Goal: Information Seeking & Learning: Learn about a topic

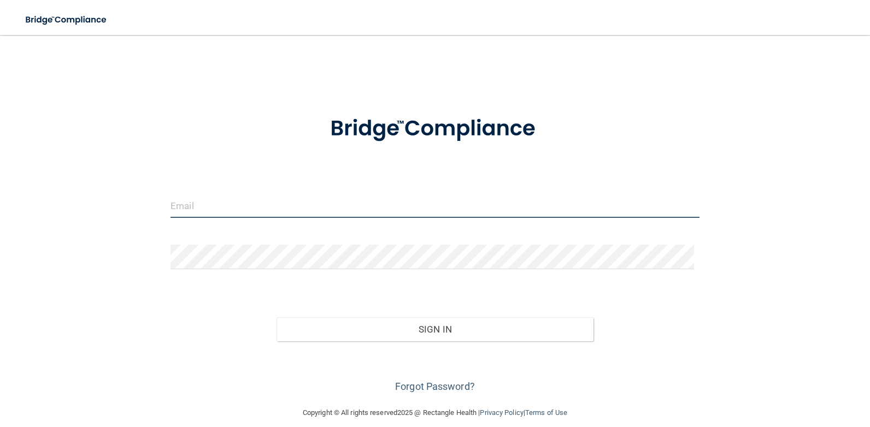
click at [216, 214] on input "email" at bounding box center [435, 206] width 529 height 25
type input "[EMAIL_ADDRESS][DOMAIN_NAME]"
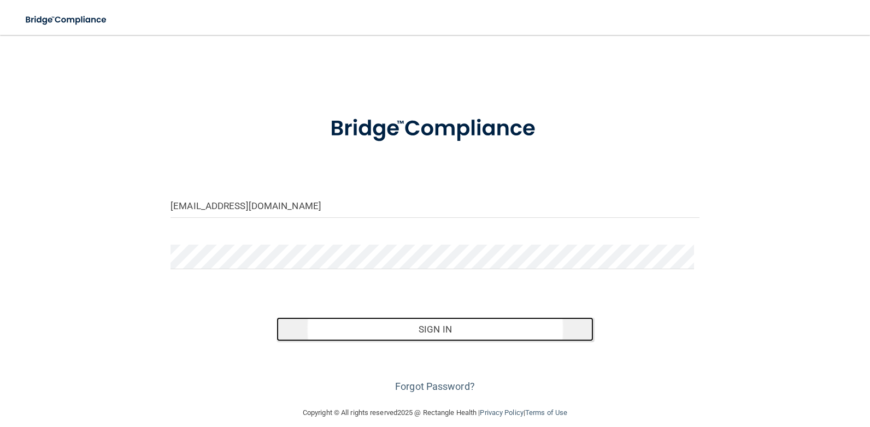
click at [418, 329] on button "Sign In" at bounding box center [436, 330] width 318 height 24
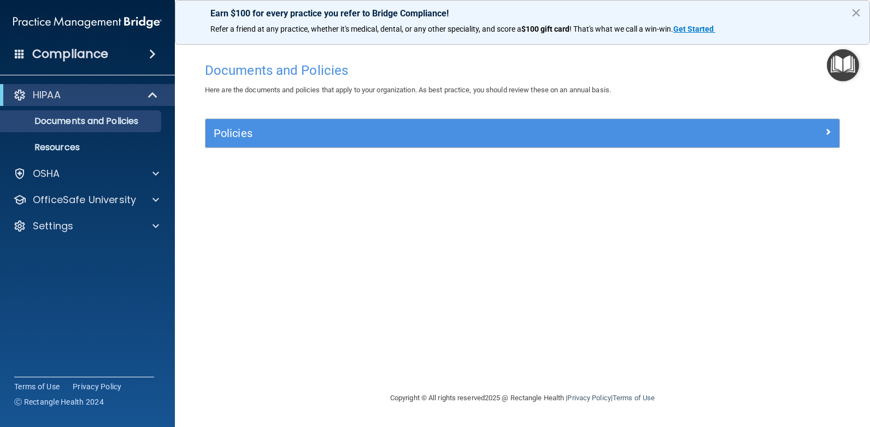
click at [151, 53] on span at bounding box center [152, 54] width 7 height 13
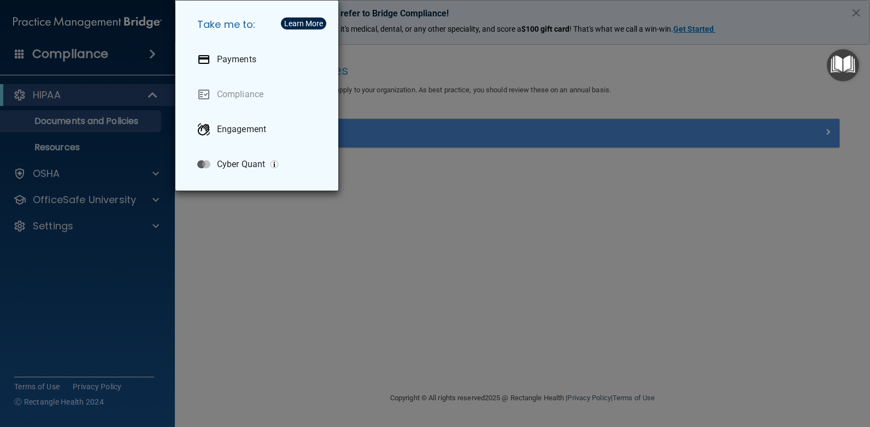
click at [298, 279] on div "Take me to: Payments Compliance Engagement Cyber Quant" at bounding box center [435, 213] width 870 height 427
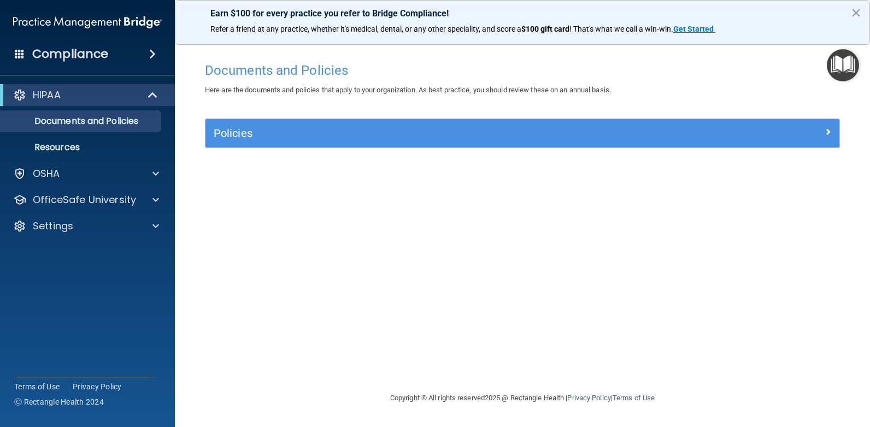
click at [858, 14] on button "×" at bounding box center [856, 12] width 10 height 17
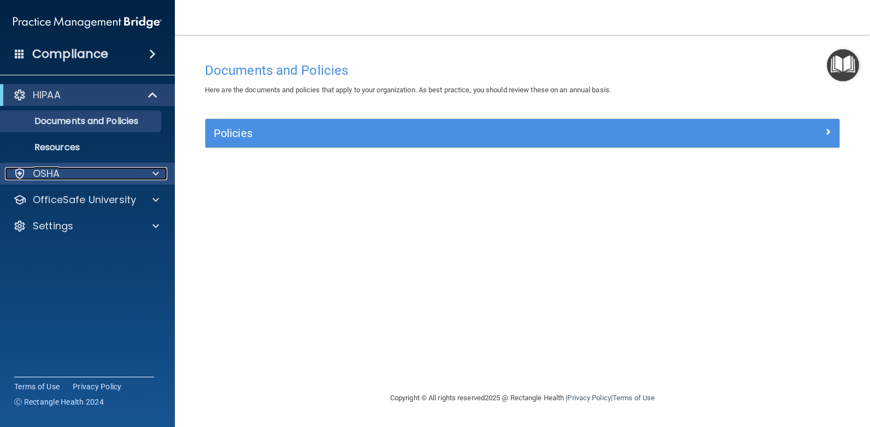
click at [156, 175] on span at bounding box center [156, 173] width 7 height 13
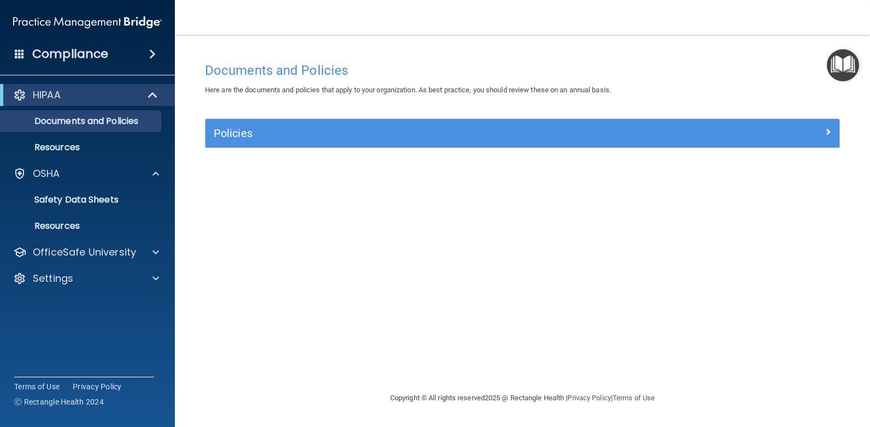
click at [150, 55] on span at bounding box center [152, 54] width 7 height 13
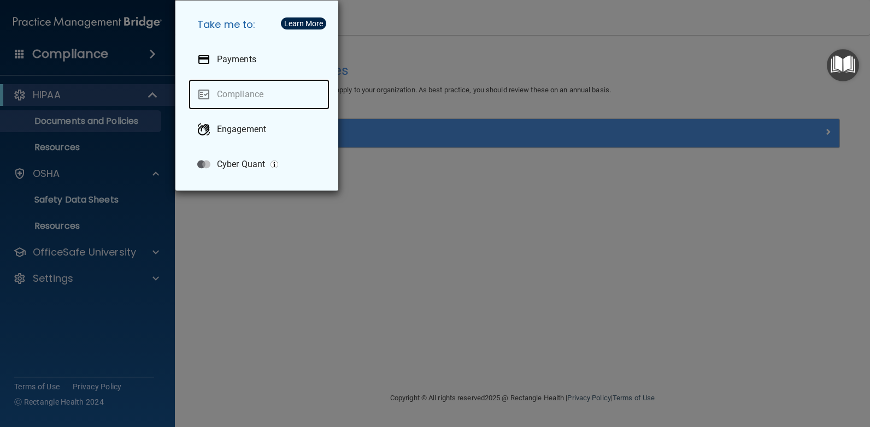
click at [258, 94] on link "Compliance" at bounding box center [259, 94] width 141 height 31
click at [258, 270] on div "Take me to: Payments Compliance Engagement Cyber Quant" at bounding box center [435, 213] width 870 height 427
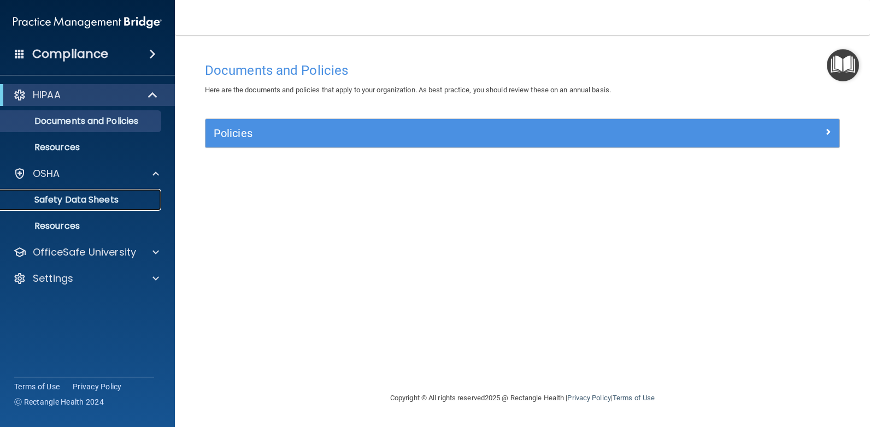
click at [91, 201] on p "Safety Data Sheets" at bounding box center [81, 200] width 149 height 11
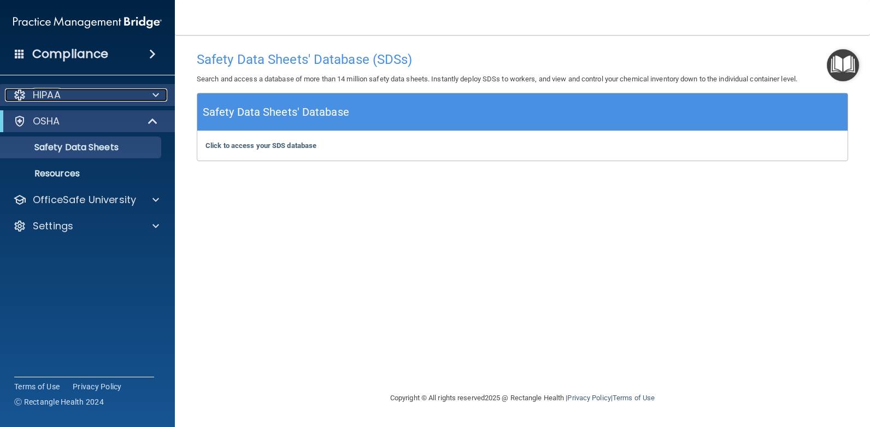
click at [156, 94] on span at bounding box center [156, 95] width 7 height 13
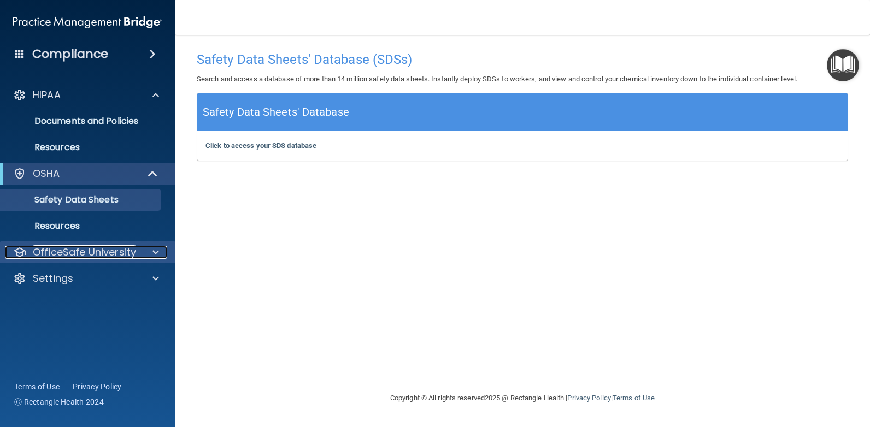
click at [155, 251] on span at bounding box center [156, 252] width 7 height 13
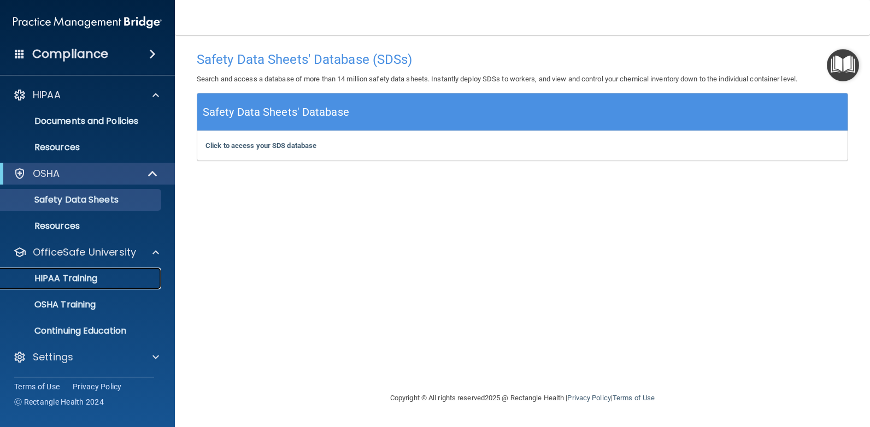
click at [78, 279] on p "HIPAA Training" at bounding box center [52, 278] width 90 height 11
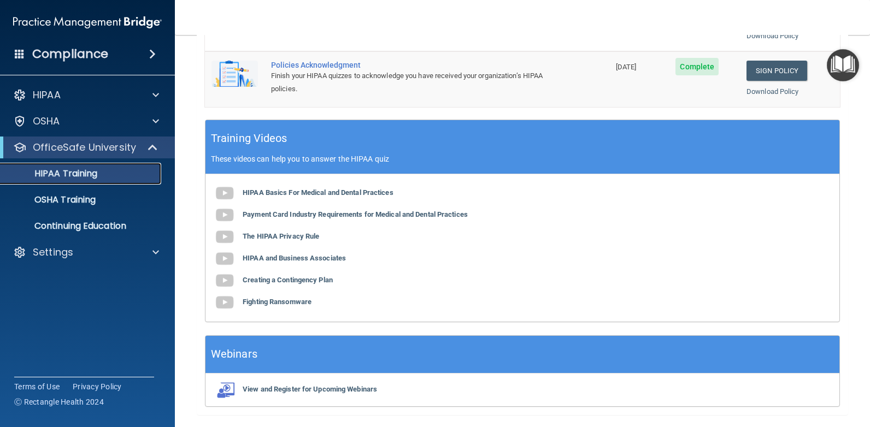
scroll to position [365, 0]
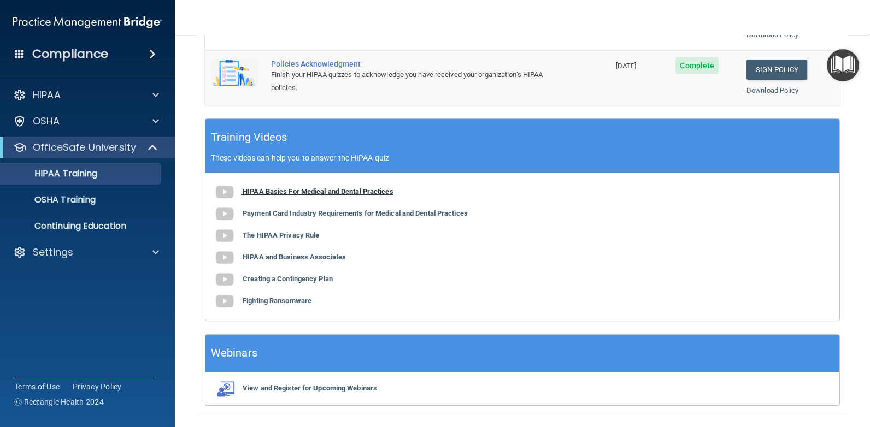
click at [268, 191] on b "HIPAA Basics For Medical and Dental Practices" at bounding box center [318, 192] width 151 height 8
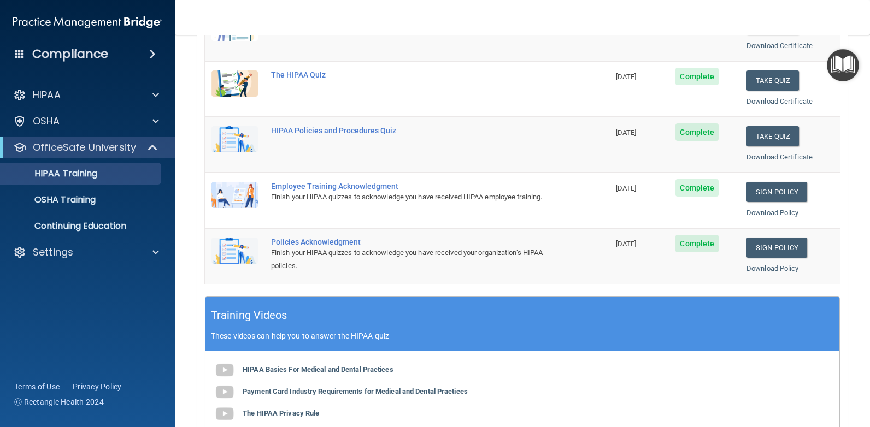
scroll to position [198, 0]
